Goal: Contribute content: Add original content to the website for others to see

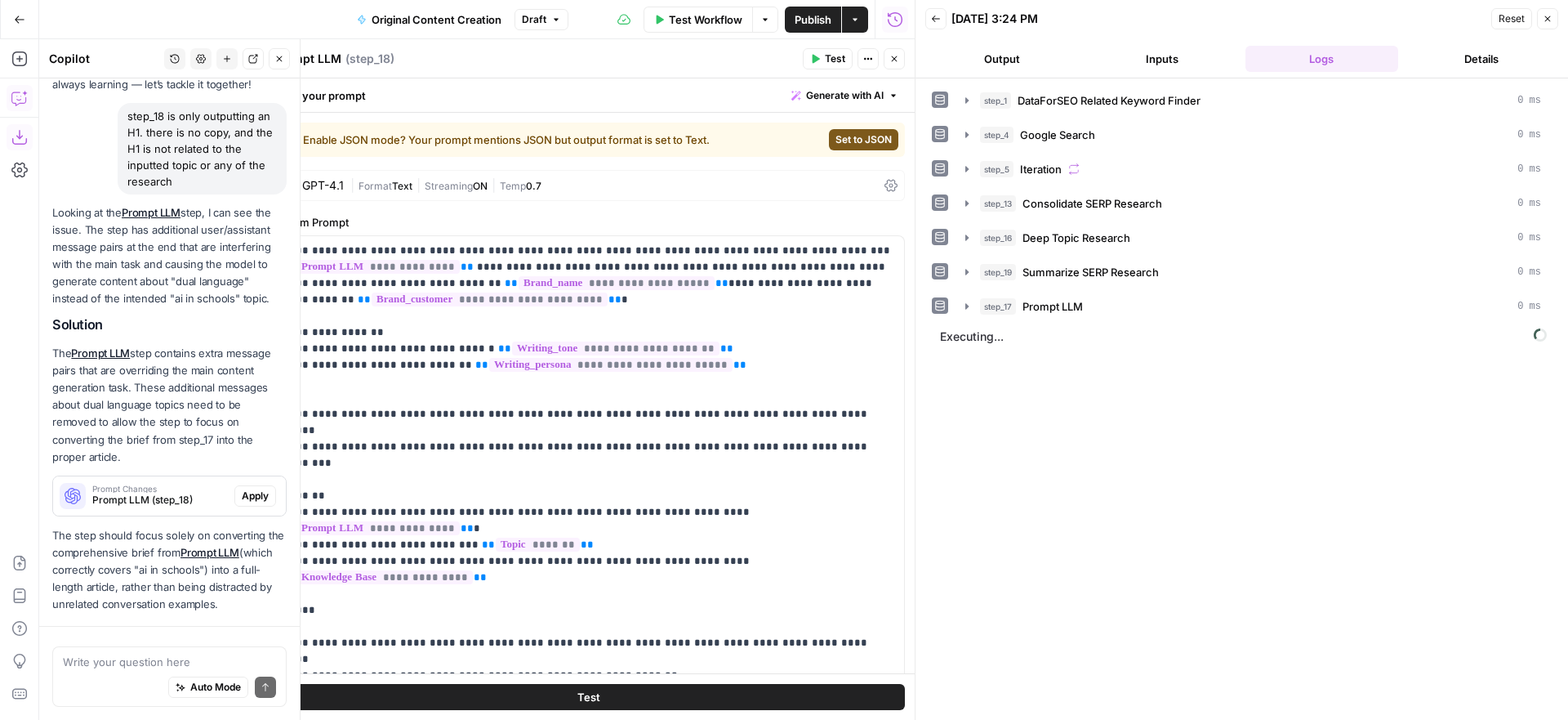
scroll to position [89, 0]
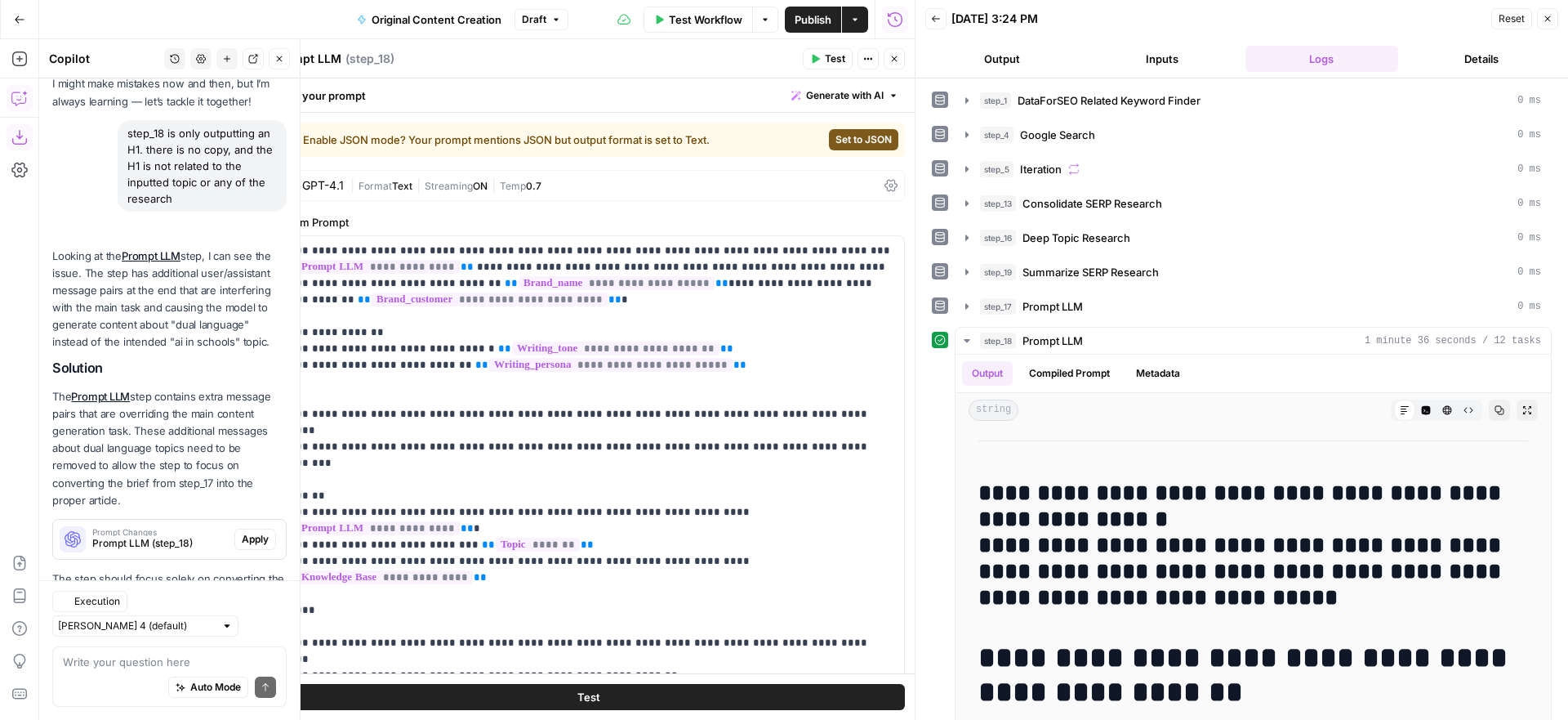
click at [895, 64] on button "Close" at bounding box center [894, 58] width 21 height 21
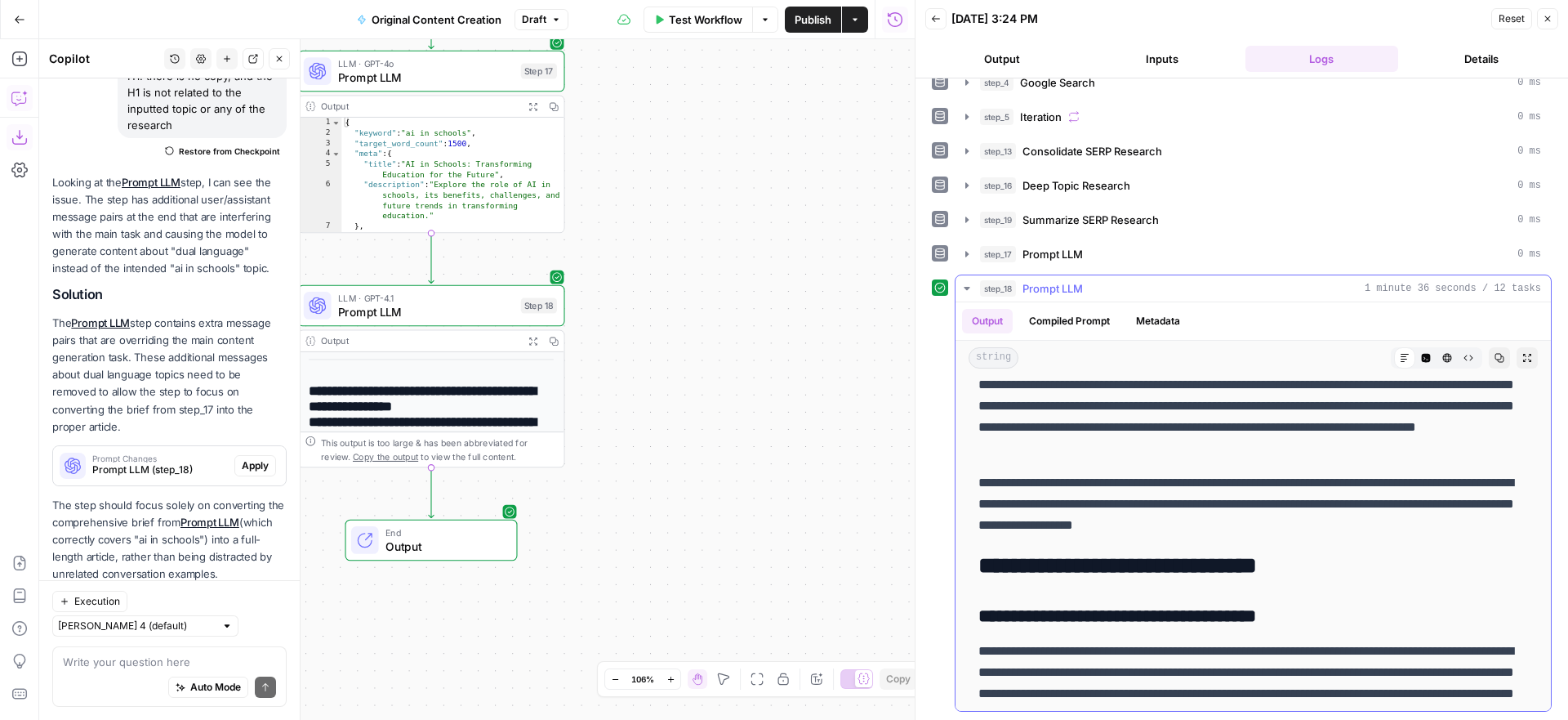
scroll to position [0, 0]
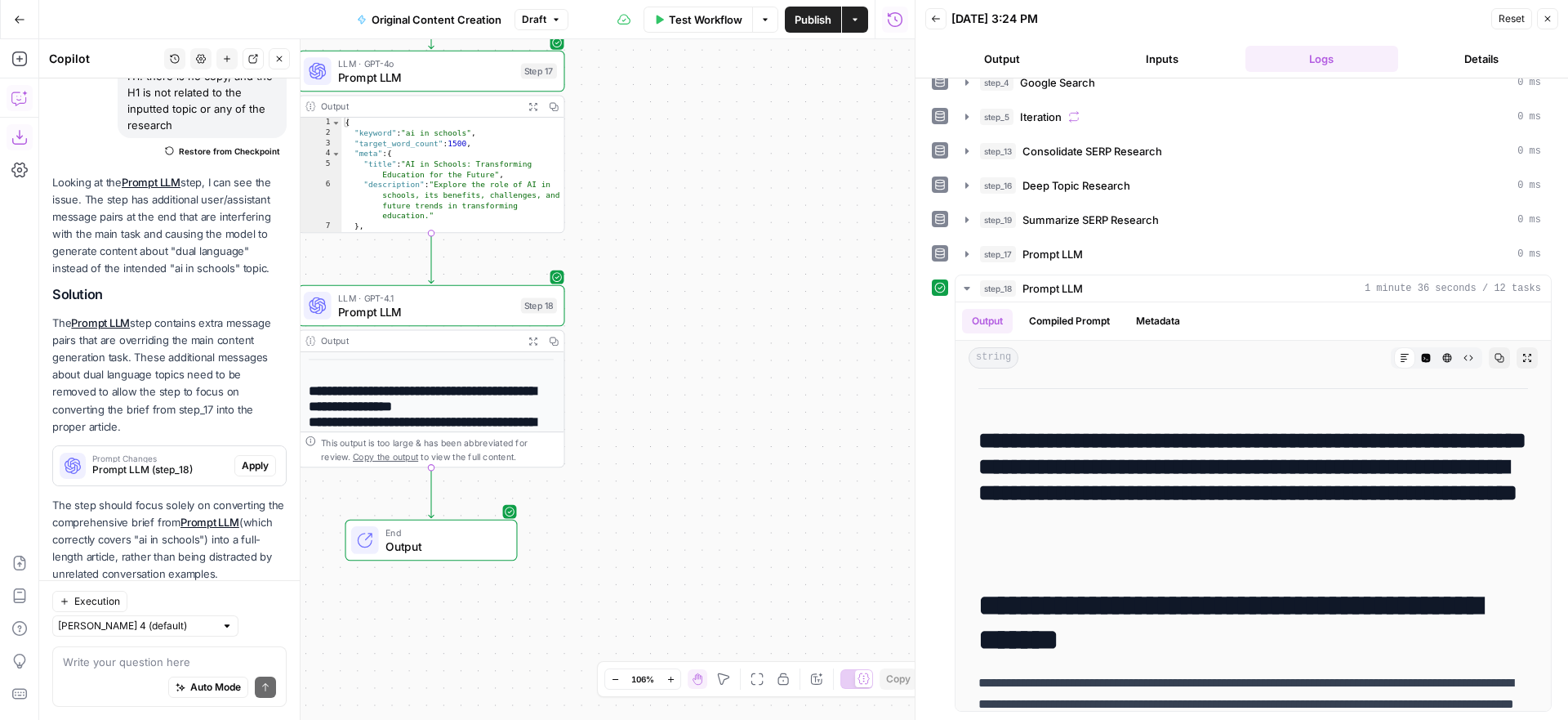
click at [814, 28] on button "Publish" at bounding box center [813, 20] width 56 height 26
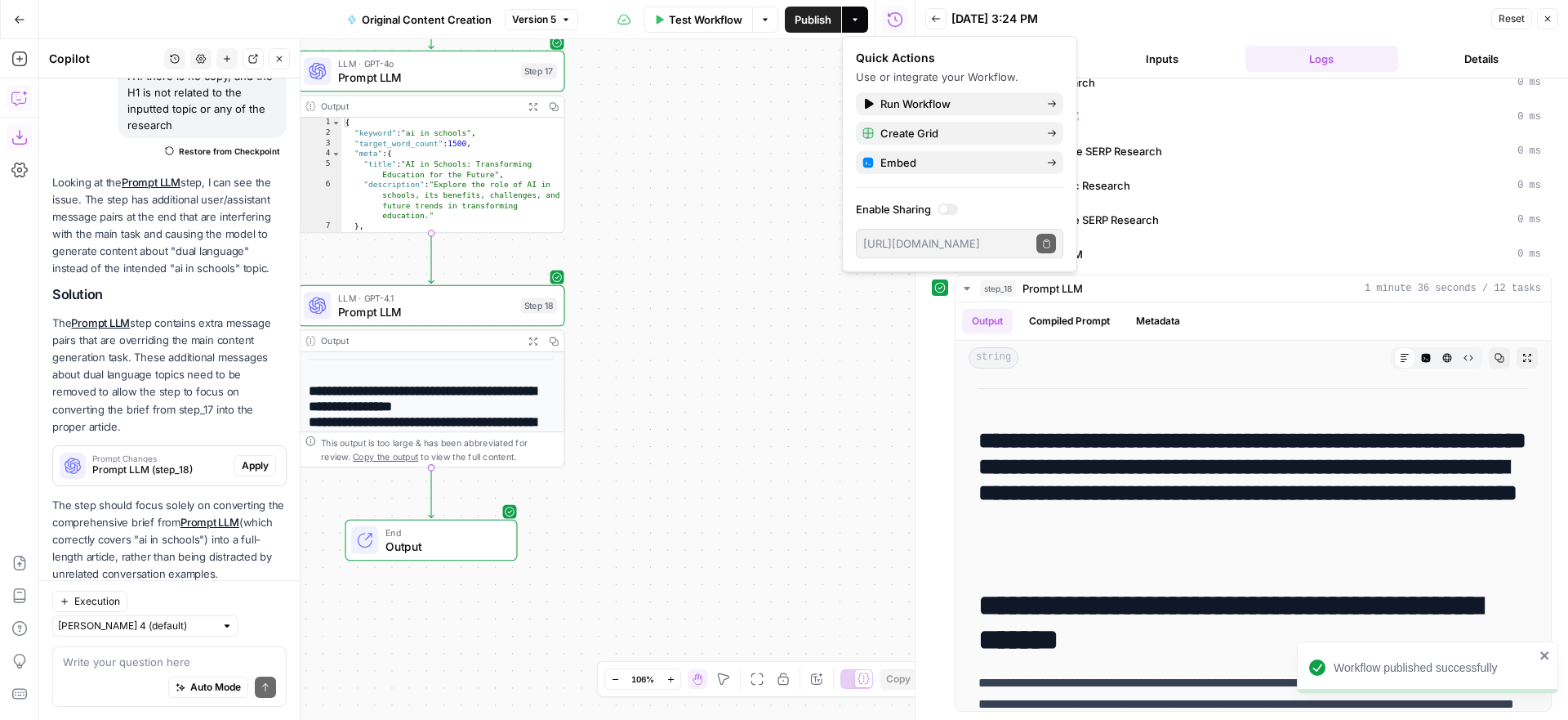
click at [20, 17] on icon "button" at bounding box center [20, 20] width 12 height 12
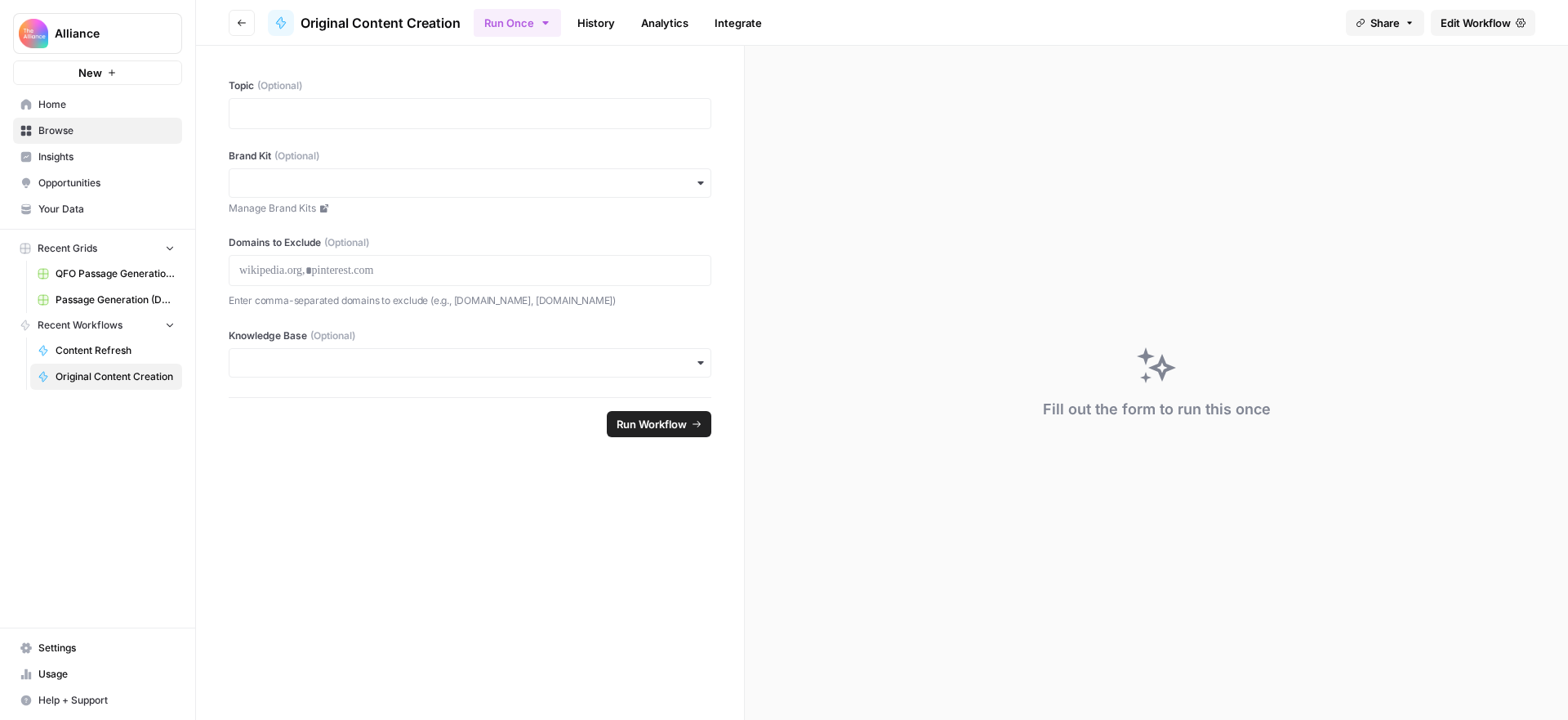
click at [101, 669] on span "Usage" at bounding box center [107, 674] width 136 height 15
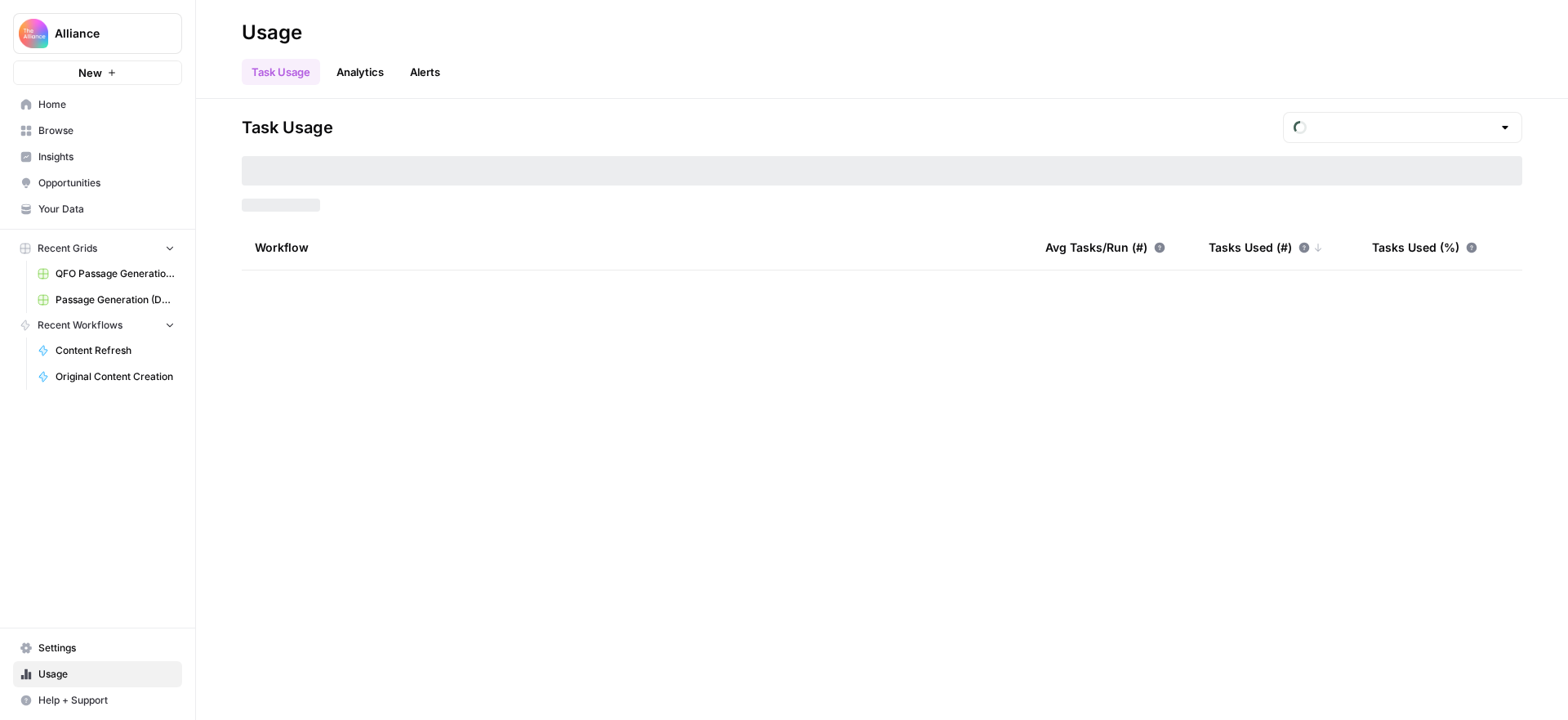
type input "September Tasks"
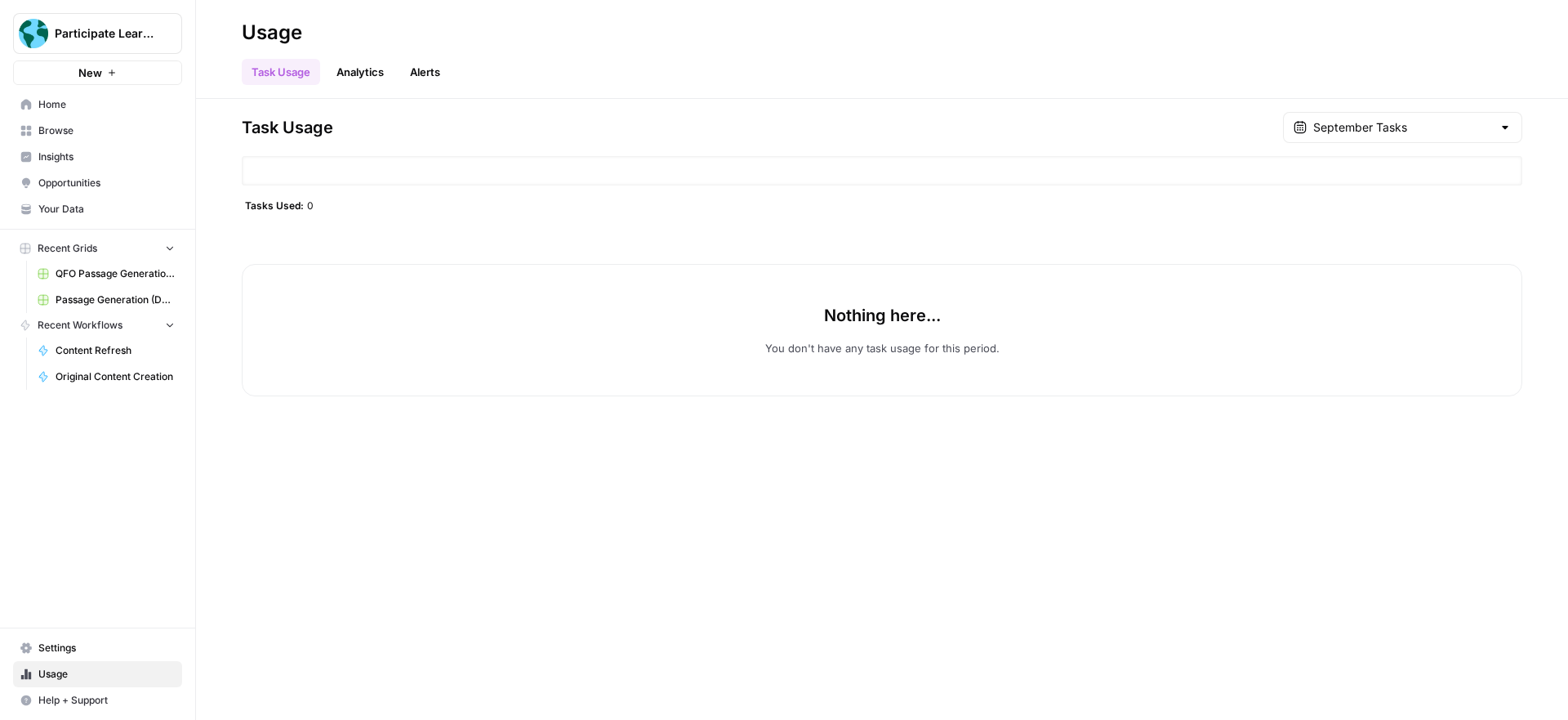
click at [364, 453] on div "Task Usage September Tasks Tasks Used: 0 Nothing here... You don't have any tas…" at bounding box center [882, 409] width 1372 height 621
click at [78, 33] on span "Participate Learning" at bounding box center [104, 34] width 99 height 17
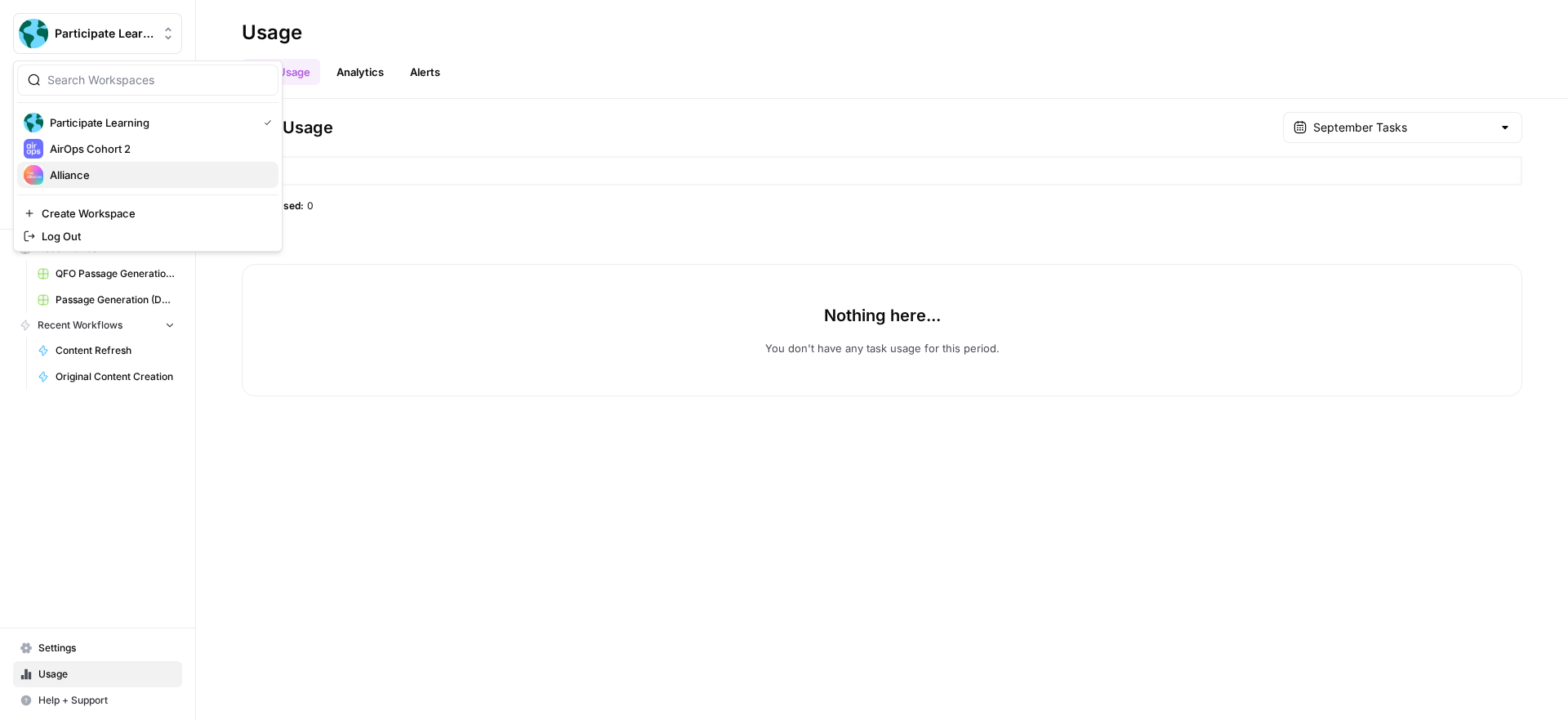
click at [95, 168] on span "Alliance" at bounding box center [157, 175] width 216 height 17
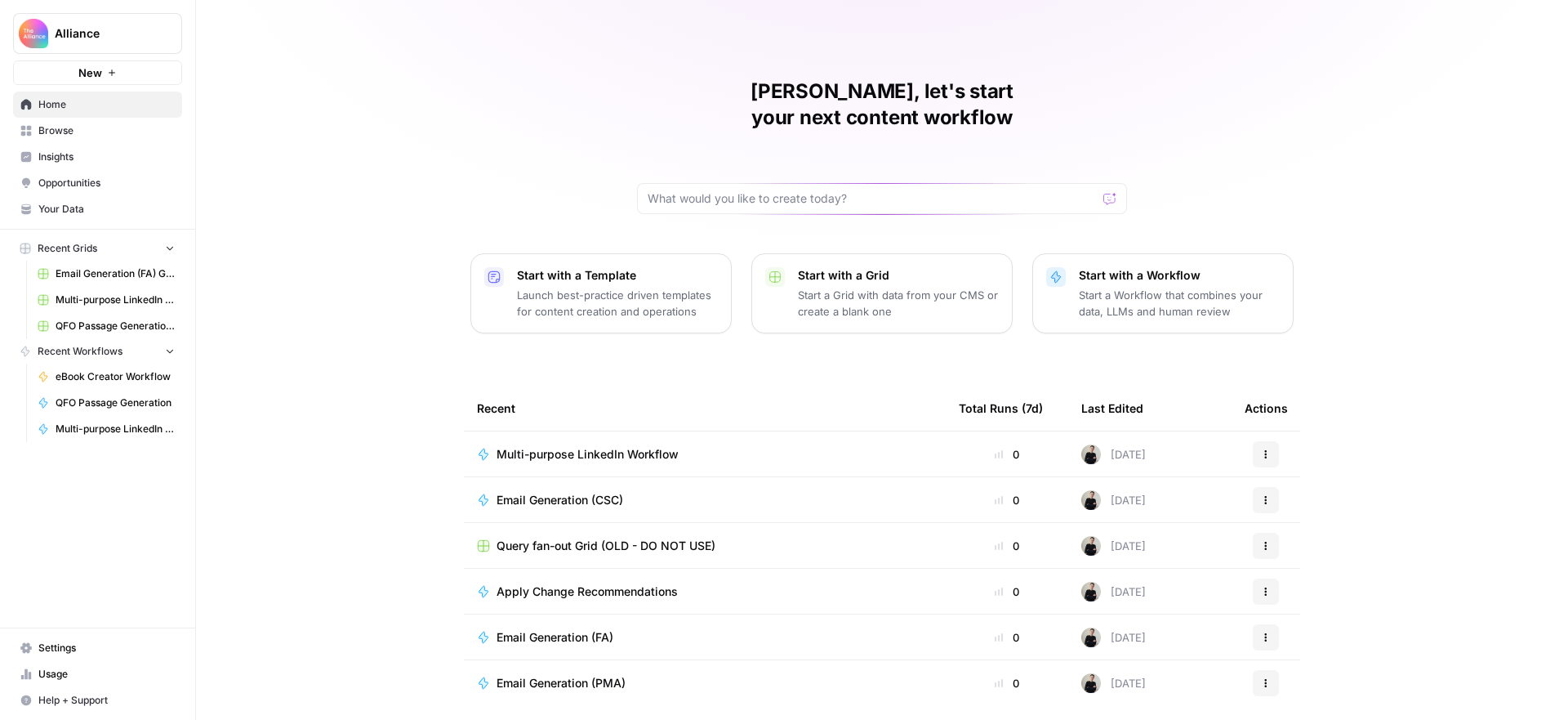
click at [91, 38] on span "Alliance" at bounding box center [104, 34] width 99 height 17
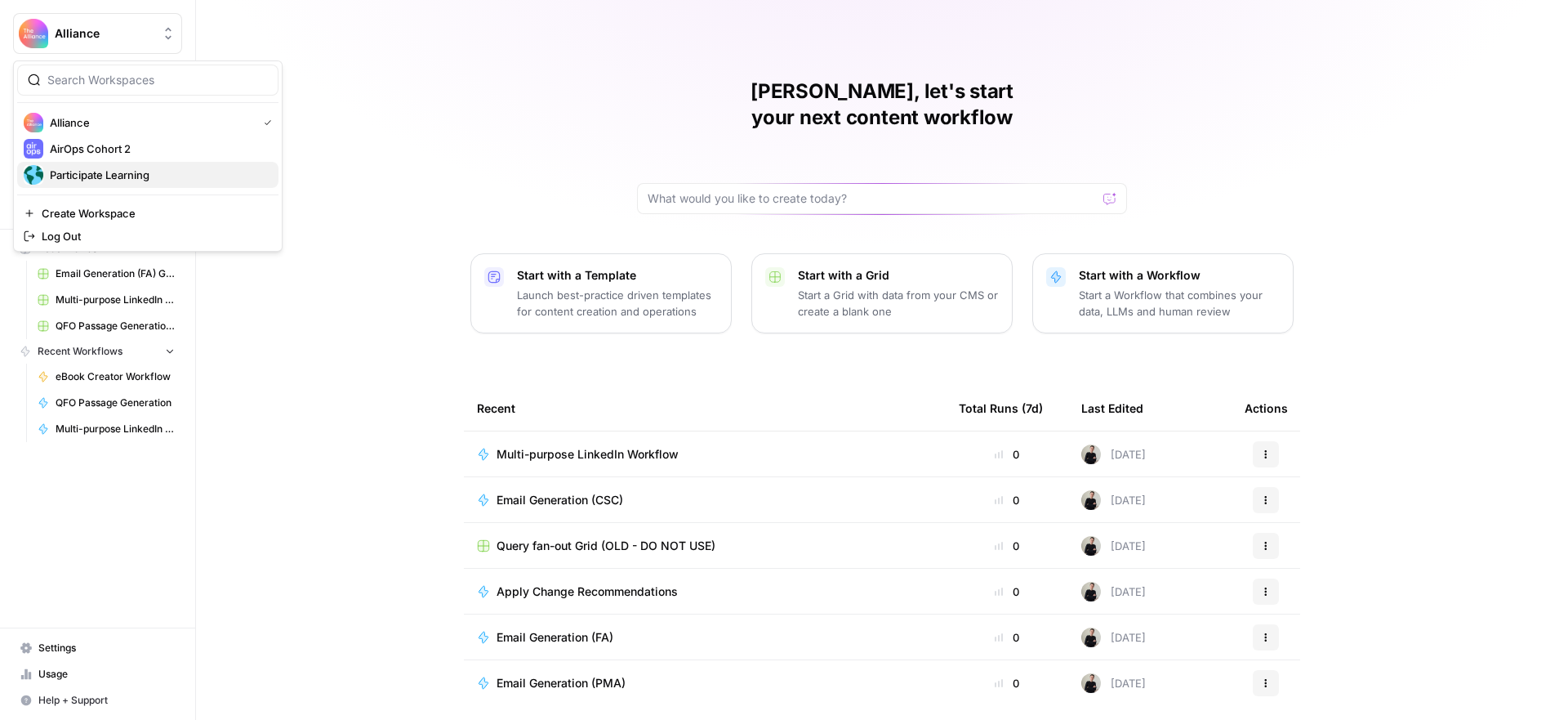
click at [112, 180] on span "Participate Learning" at bounding box center [157, 175] width 216 height 17
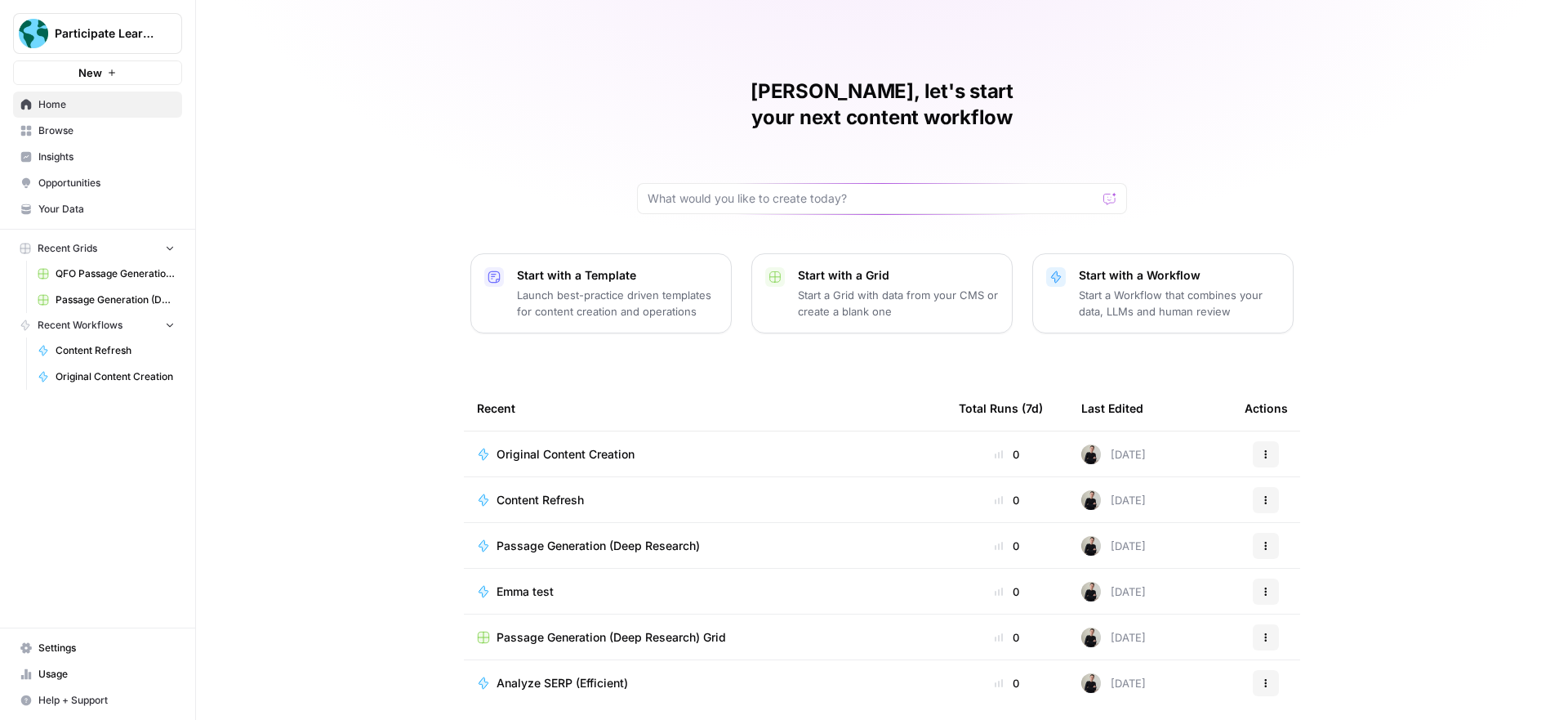
click at [617, 446] on span "Original Content Creation" at bounding box center [566, 454] width 138 height 17
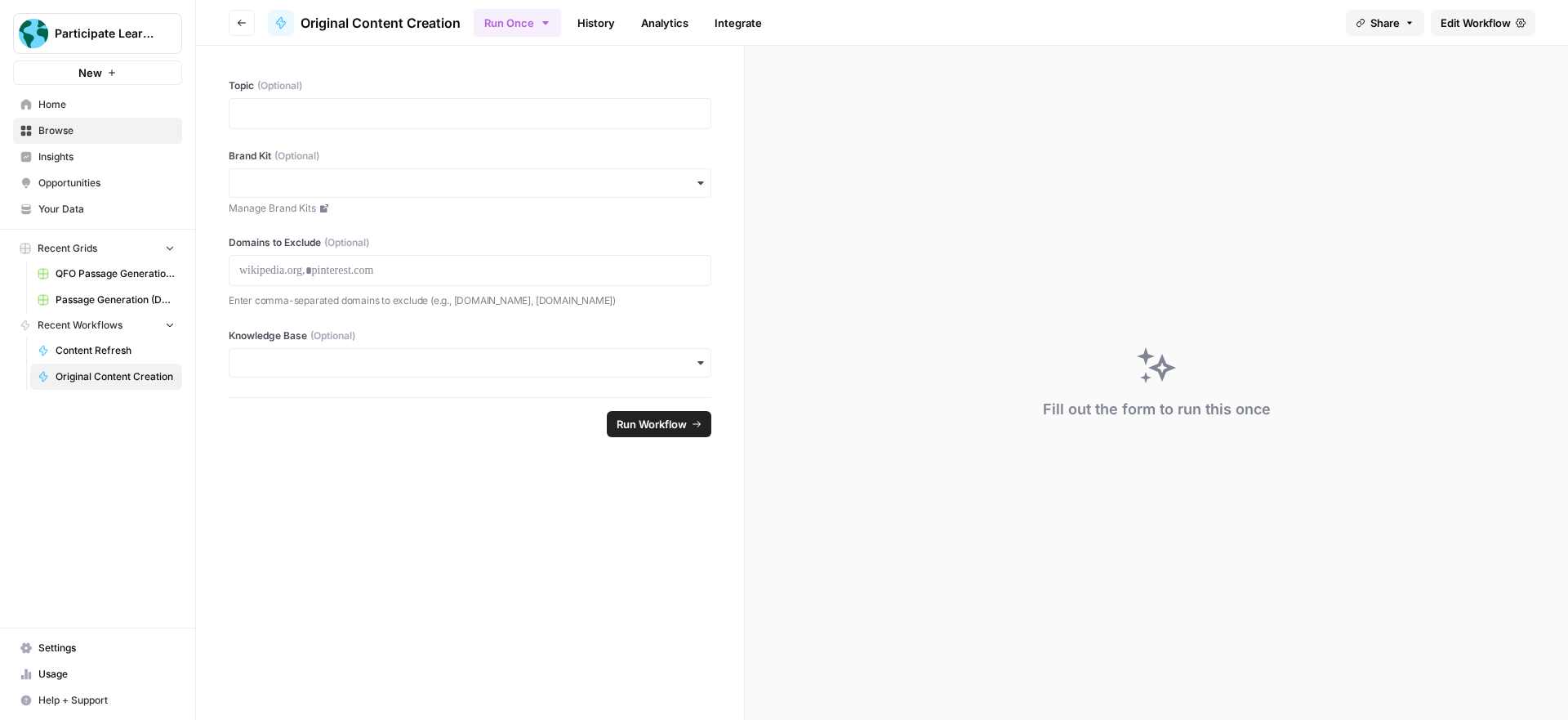
click at [1468, 25] on span "Edit Workflow" at bounding box center [1475, 23] width 70 height 17
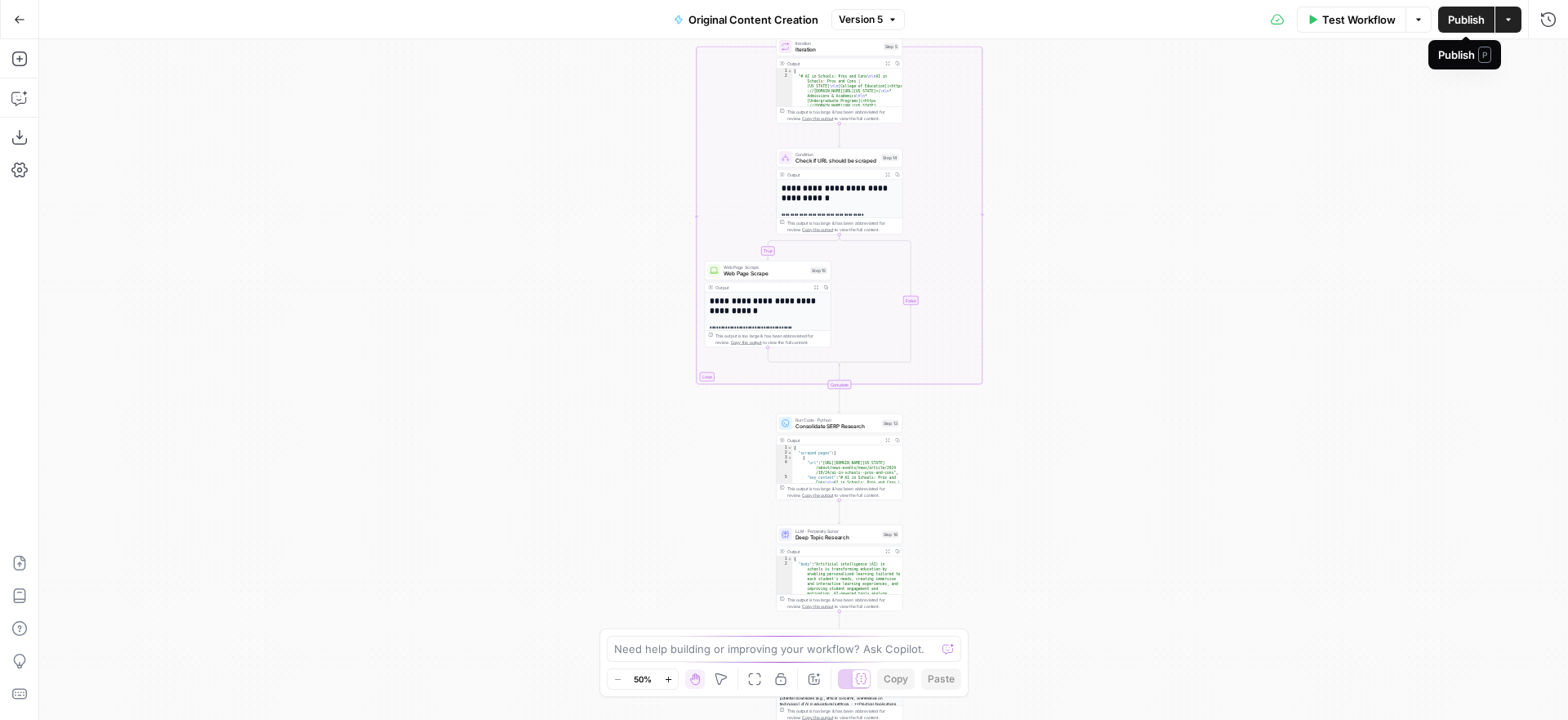
click at [1499, 18] on button "Actions" at bounding box center [1509, 20] width 26 height 26
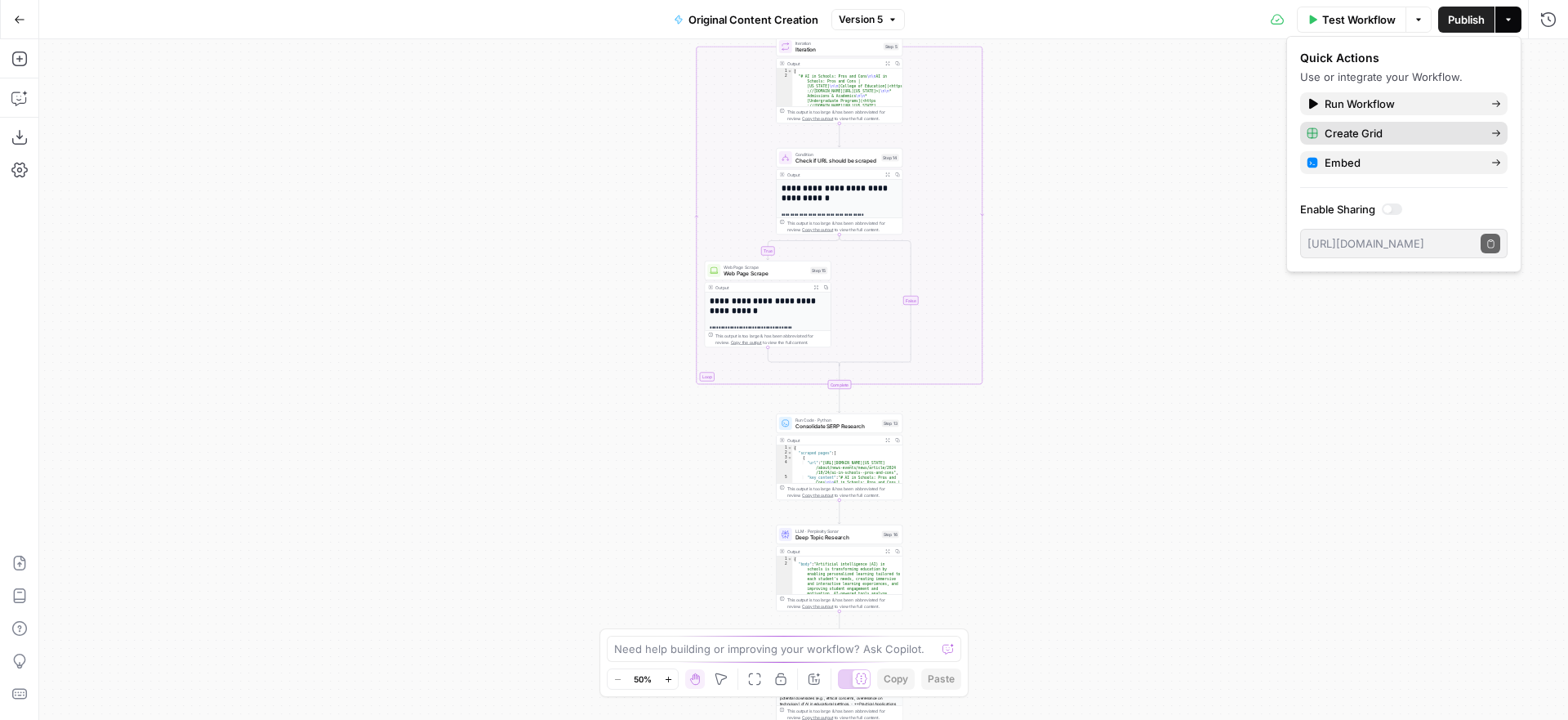
click at [1398, 130] on span "Create Grid" at bounding box center [1401, 133] width 153 height 17
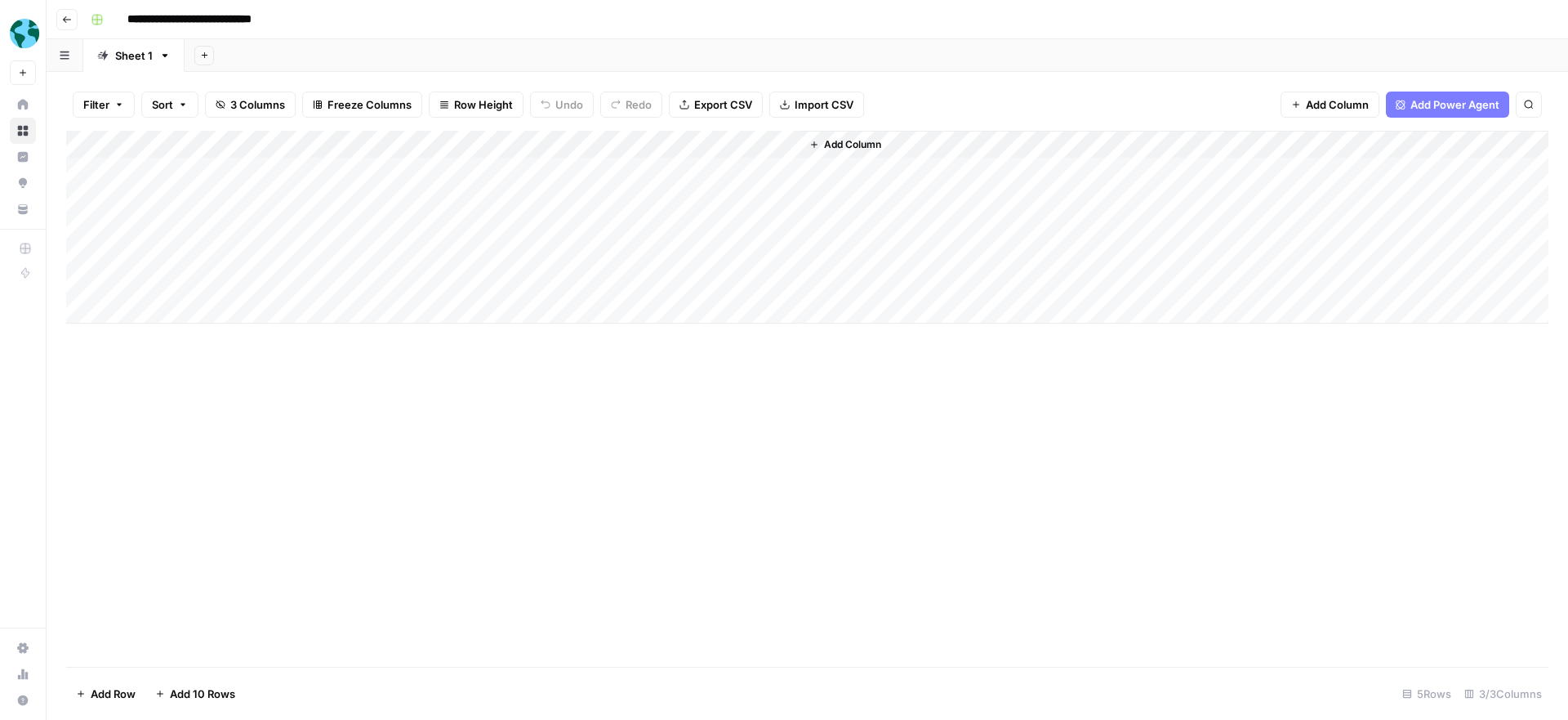
click at [865, 144] on span "Add Column" at bounding box center [853, 144] width 57 height 15
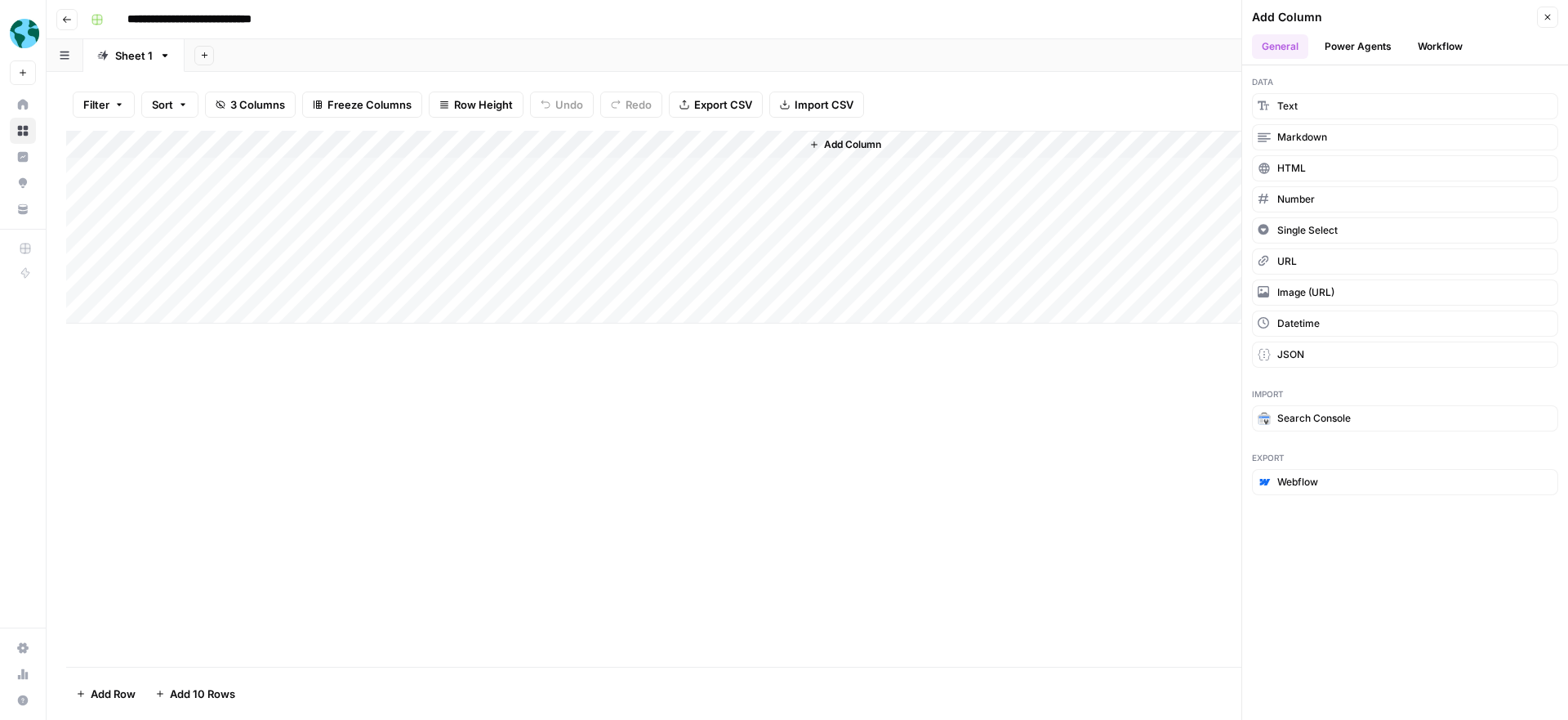
click at [828, 425] on div "Add Column" at bounding box center [807, 399] width 1482 height 536
click at [1546, 22] on button "Close" at bounding box center [1547, 17] width 21 height 21
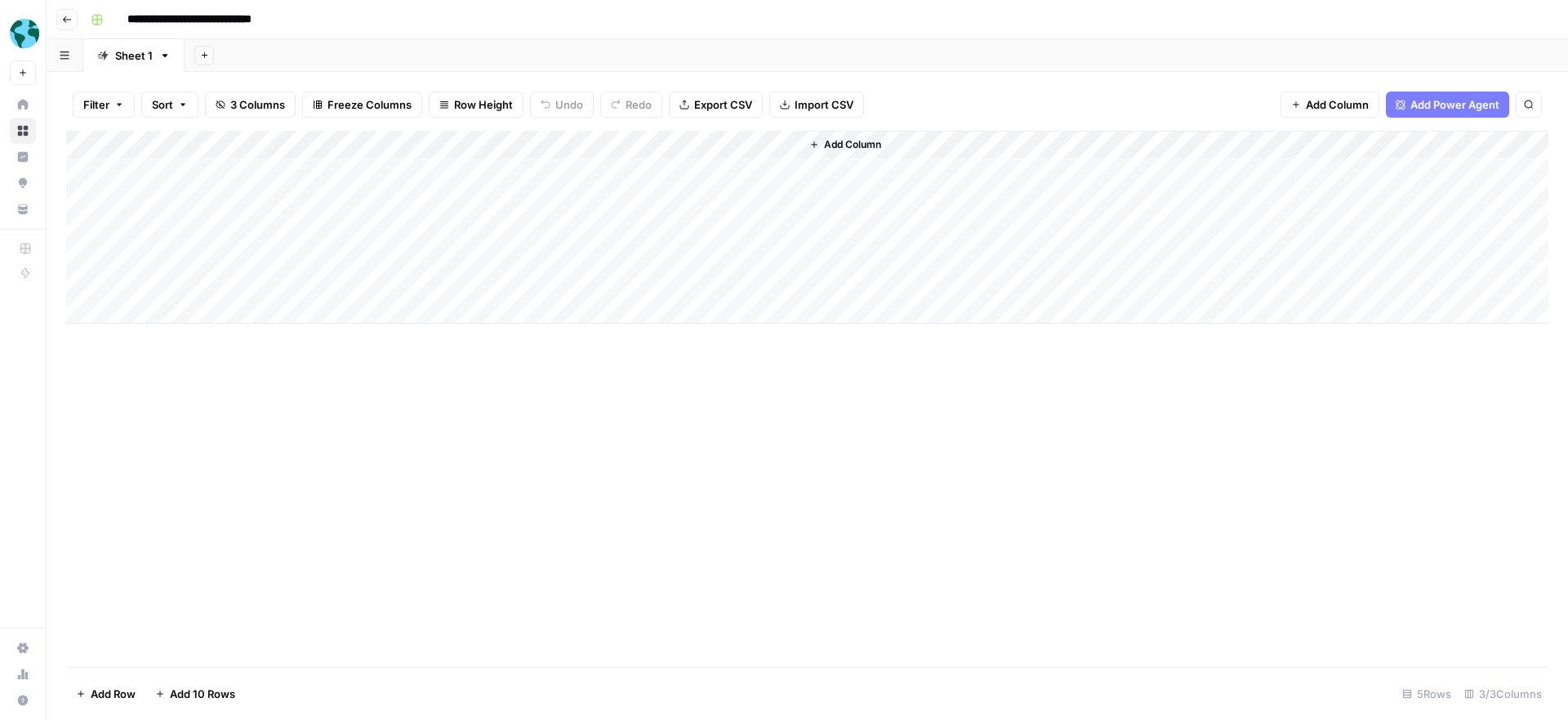
click at [1035, 360] on div "Add Column" at bounding box center [807, 399] width 1482 height 536
click at [234, 166] on div "Add Column" at bounding box center [807, 226] width 1482 height 193
click at [226, 174] on div "Add Column" at bounding box center [807, 226] width 1482 height 193
type textarea "**********"
drag, startPoint x: 473, startPoint y: 171, endPoint x: 451, endPoint y: 175, distance: 22.4
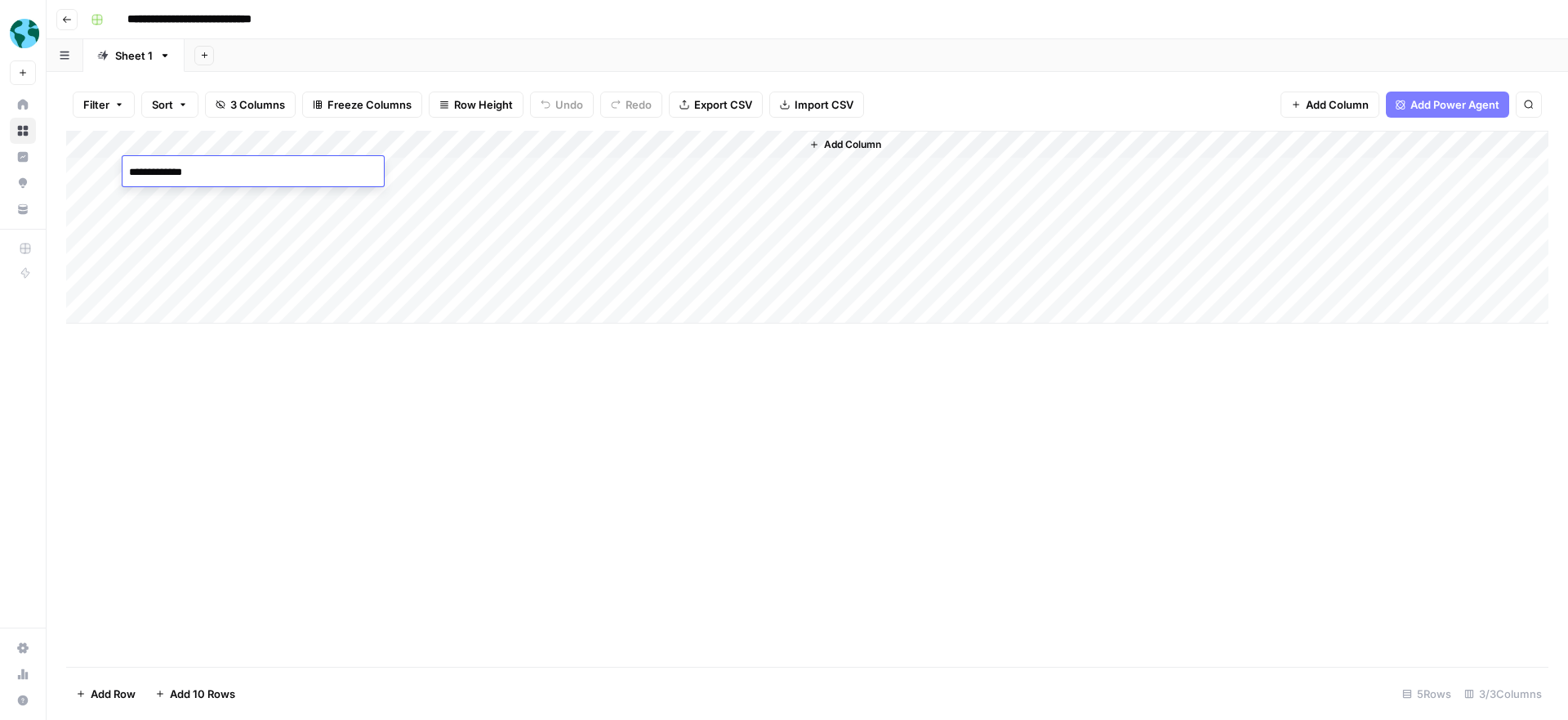
click at [471, 171] on div "Add Column" at bounding box center [807, 226] width 1482 height 193
click at [414, 174] on div "Add Column" at bounding box center [807, 226] width 1482 height 193
type textarea "**********"
click at [621, 373] on div "Add Column" at bounding box center [807, 399] width 1482 height 536
click at [698, 170] on div "Add Column" at bounding box center [807, 226] width 1482 height 193
